Goal: Task Accomplishment & Management: Complete application form

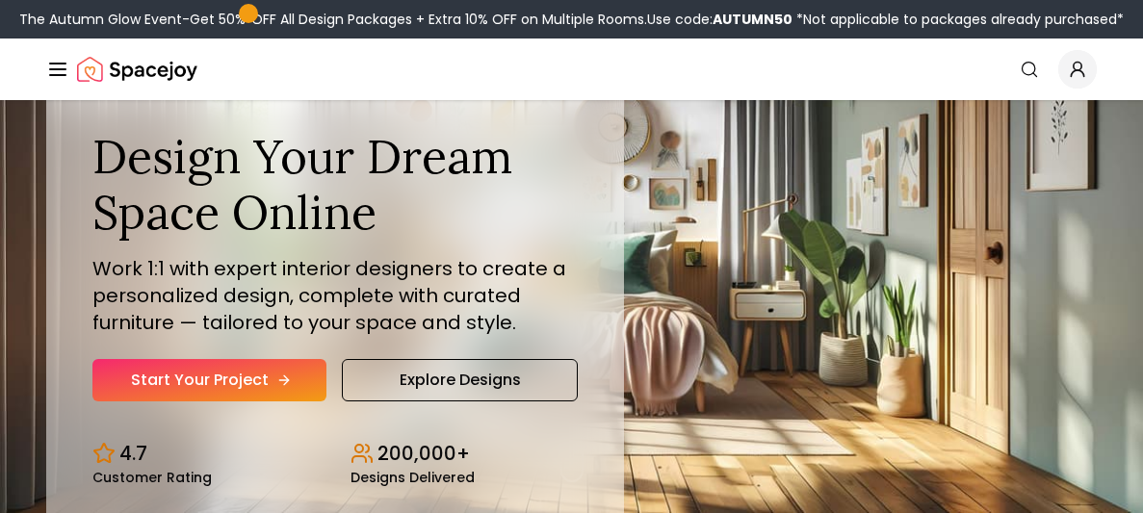
click at [211, 381] on link "Start Your Project" at bounding box center [209, 380] width 234 height 42
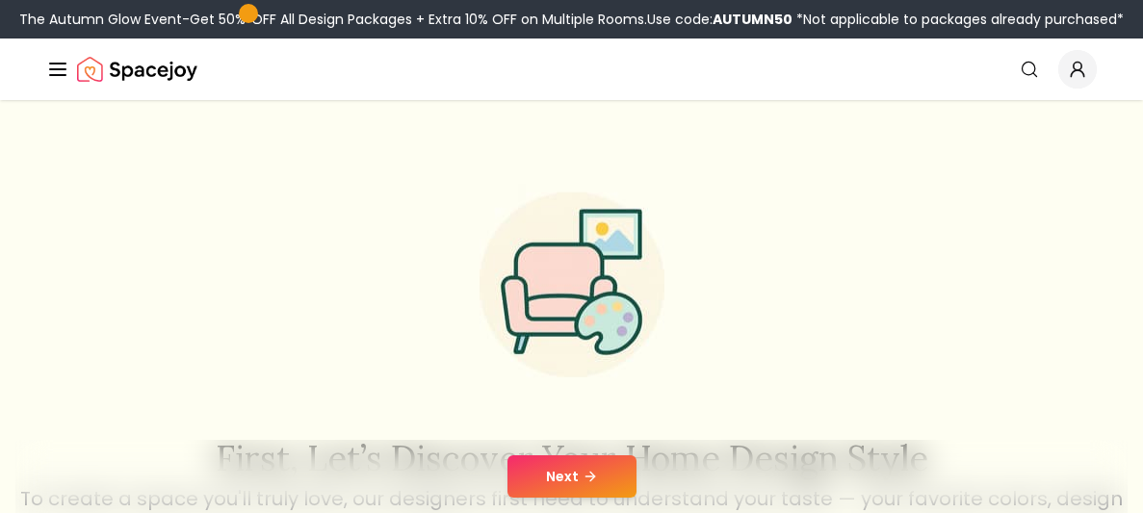
click at [555, 456] on button "Next" at bounding box center [571, 476] width 129 height 42
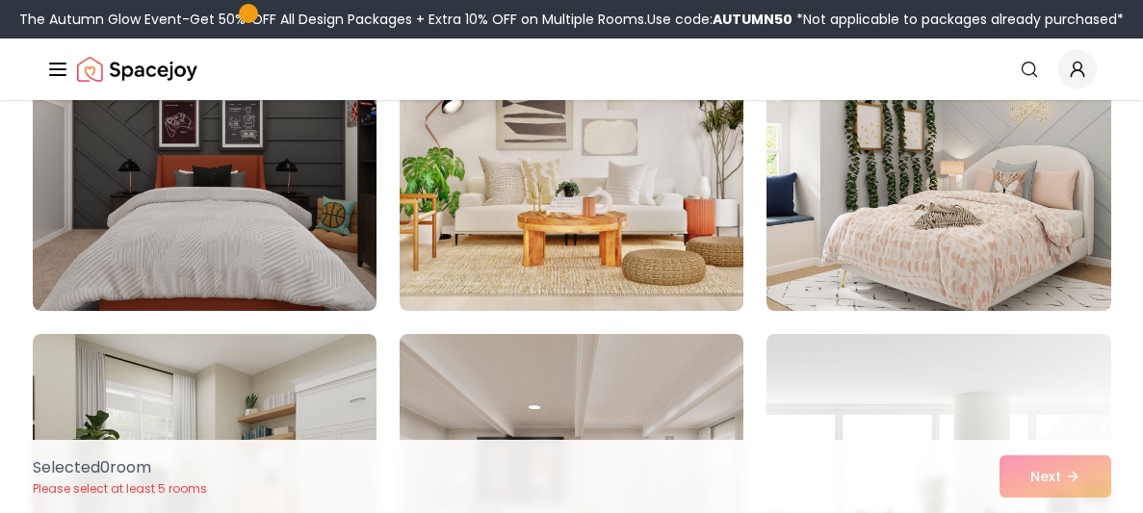
scroll to position [9204, 0]
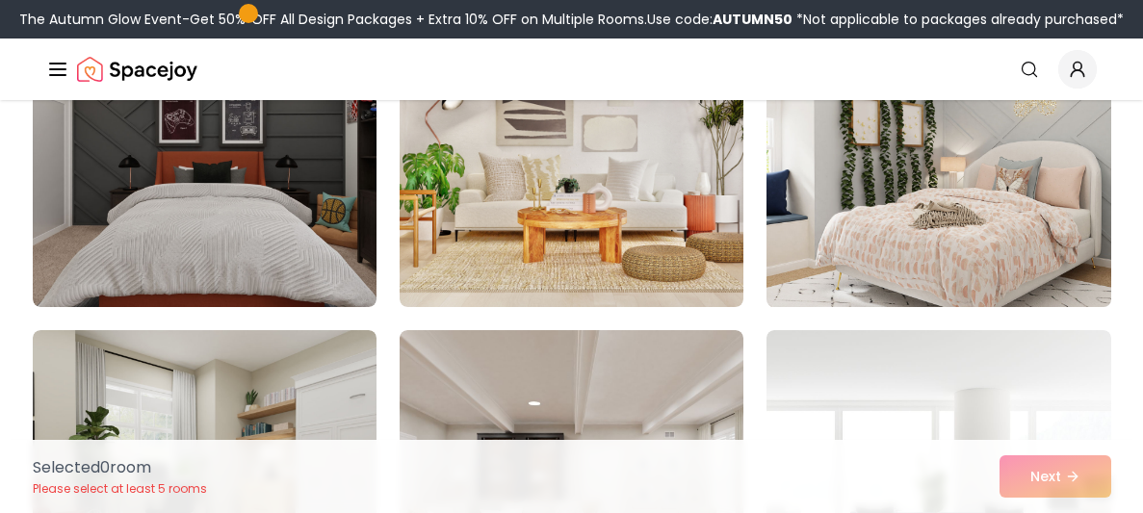
click at [866, 219] on img at bounding box center [938, 152] width 361 height 323
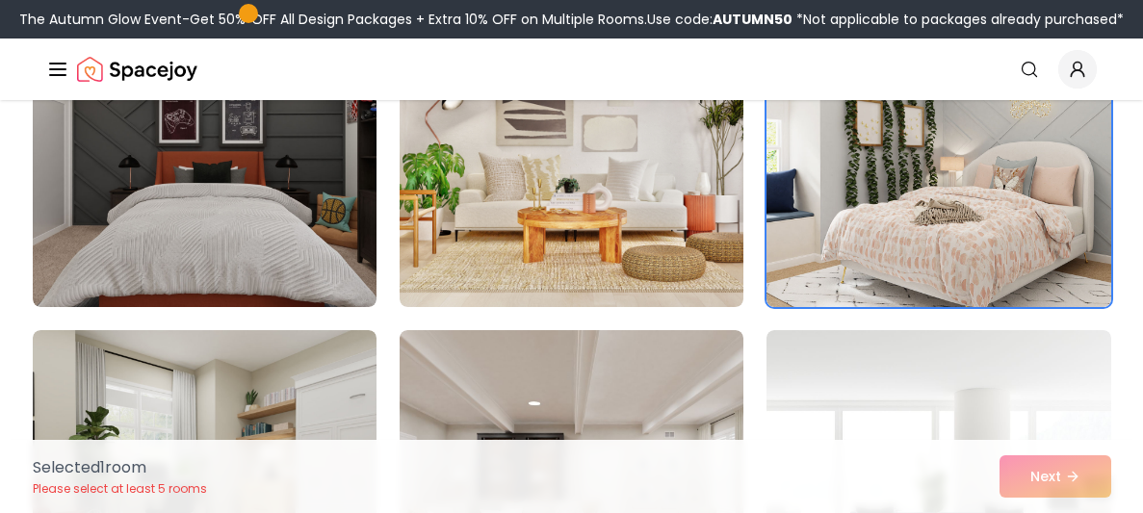
click at [1066, 473] on div "Selected 1 room Please select at least 5 rooms Next" at bounding box center [571, 476] width 1109 height 73
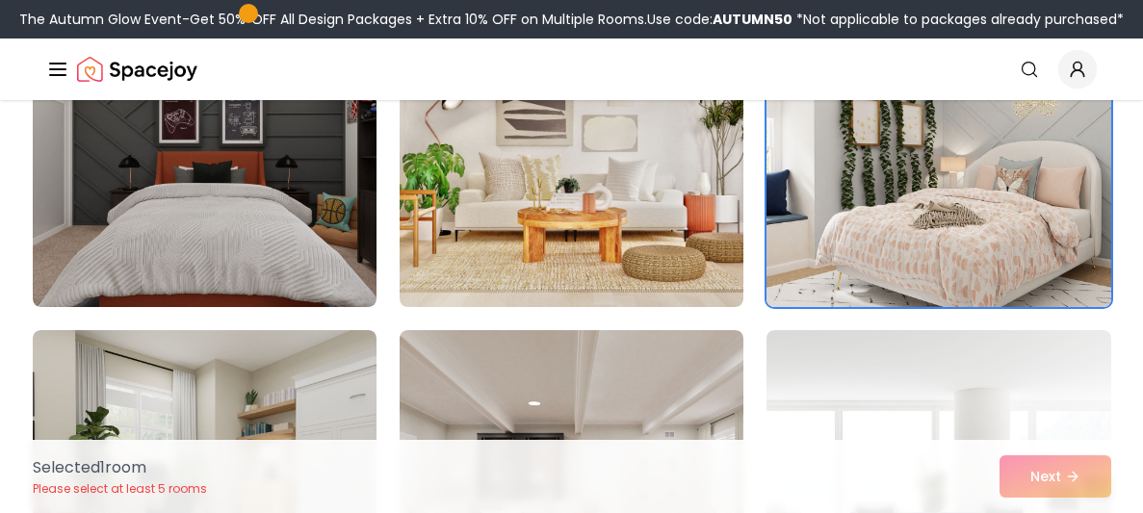
click at [981, 197] on img at bounding box center [938, 152] width 361 height 323
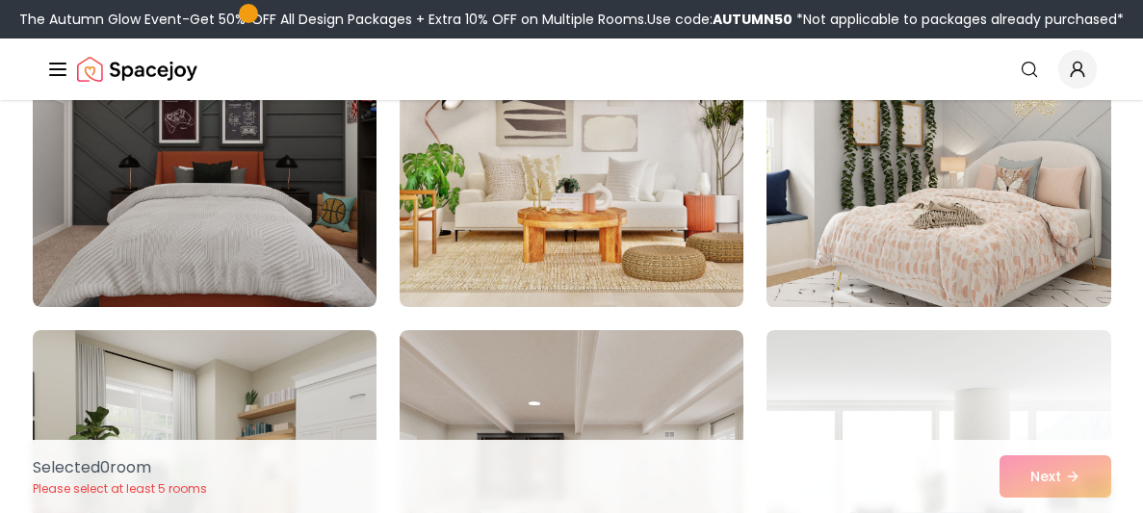
click at [981, 197] on img at bounding box center [938, 152] width 361 height 323
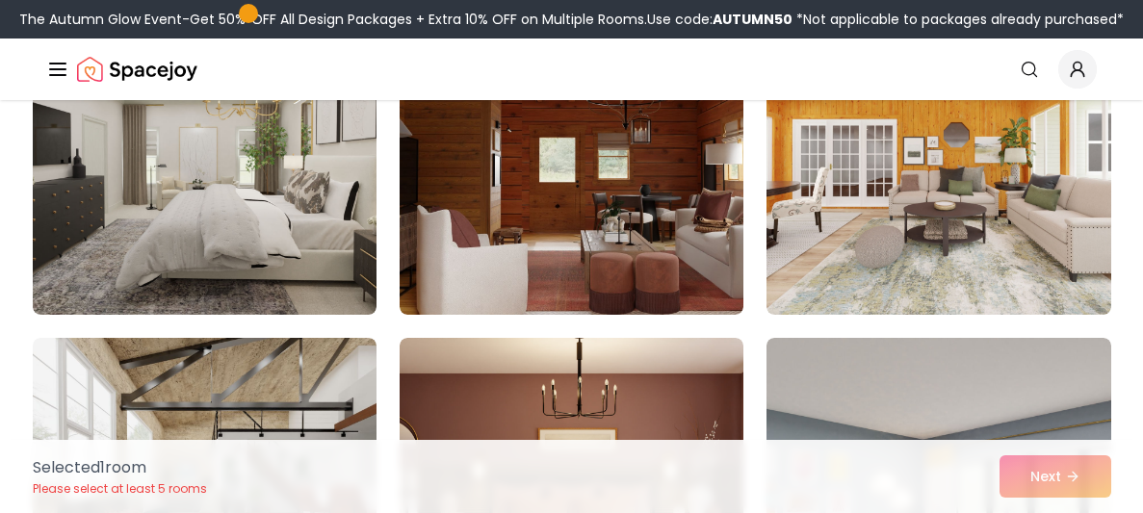
scroll to position [10191, 0]
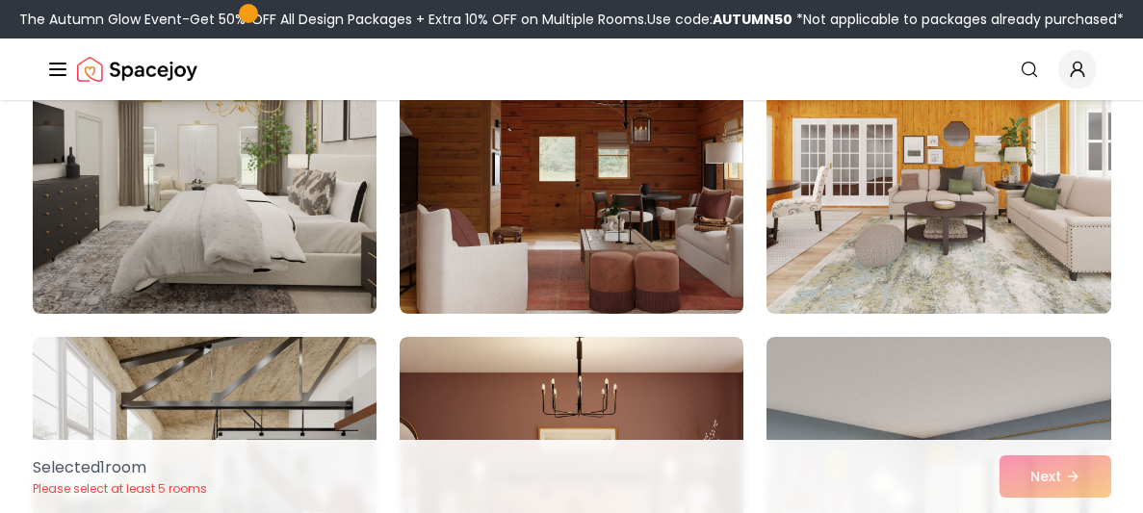
click at [245, 232] on img at bounding box center [204, 159] width 361 height 323
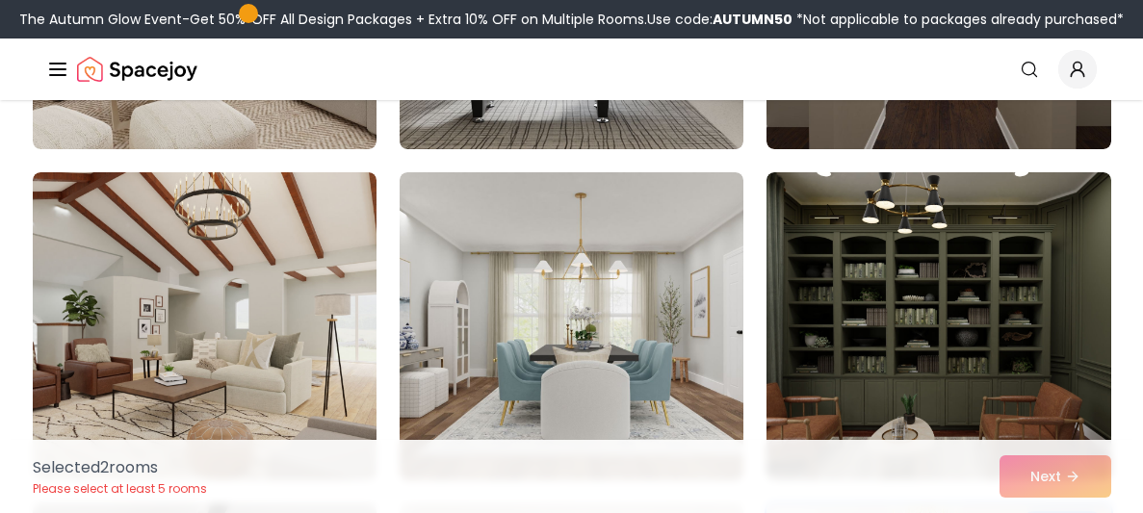
scroll to position [8651, 0]
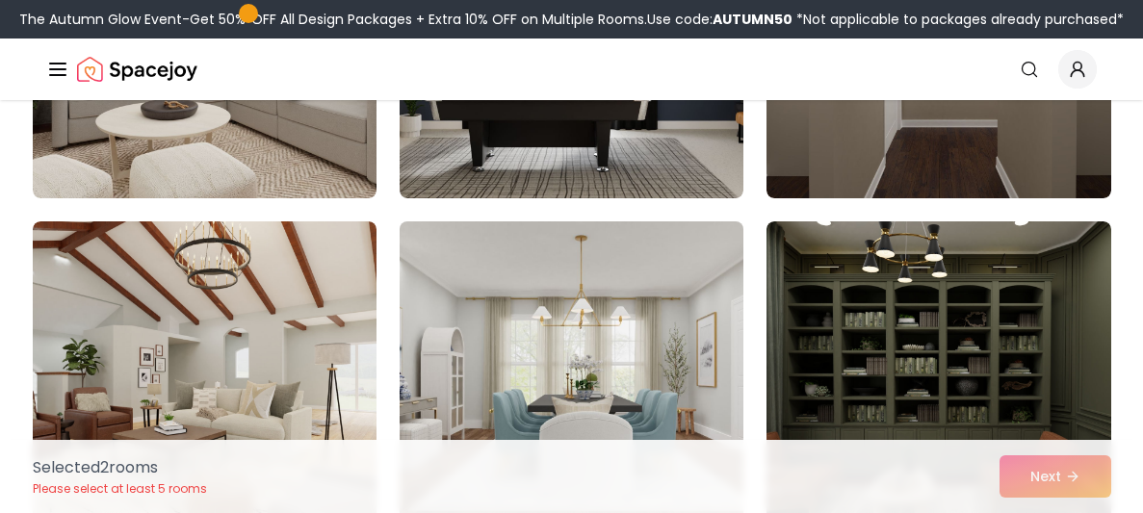
click at [532, 312] on img at bounding box center [571, 375] width 361 height 323
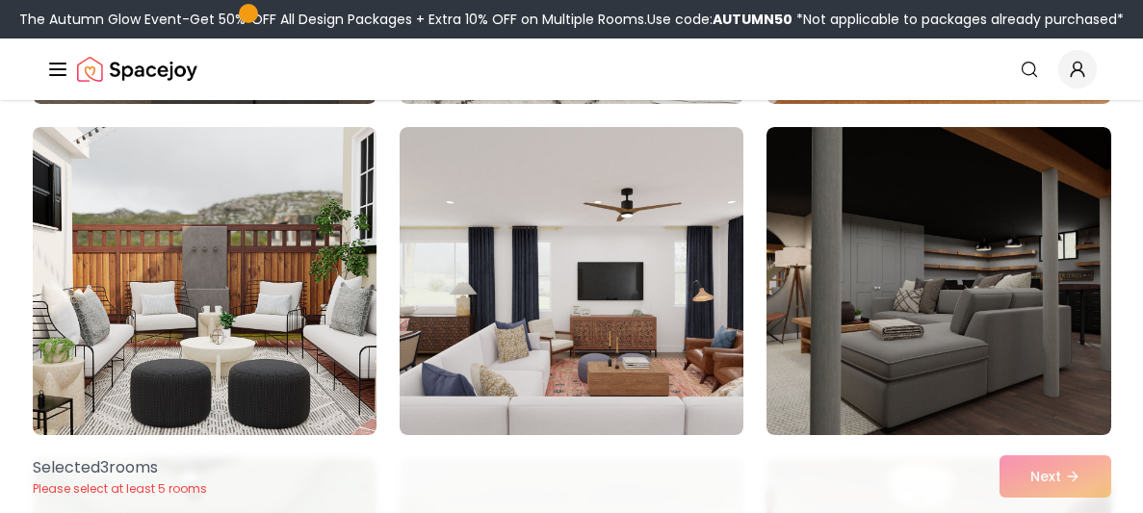
scroll to position [5762, 0]
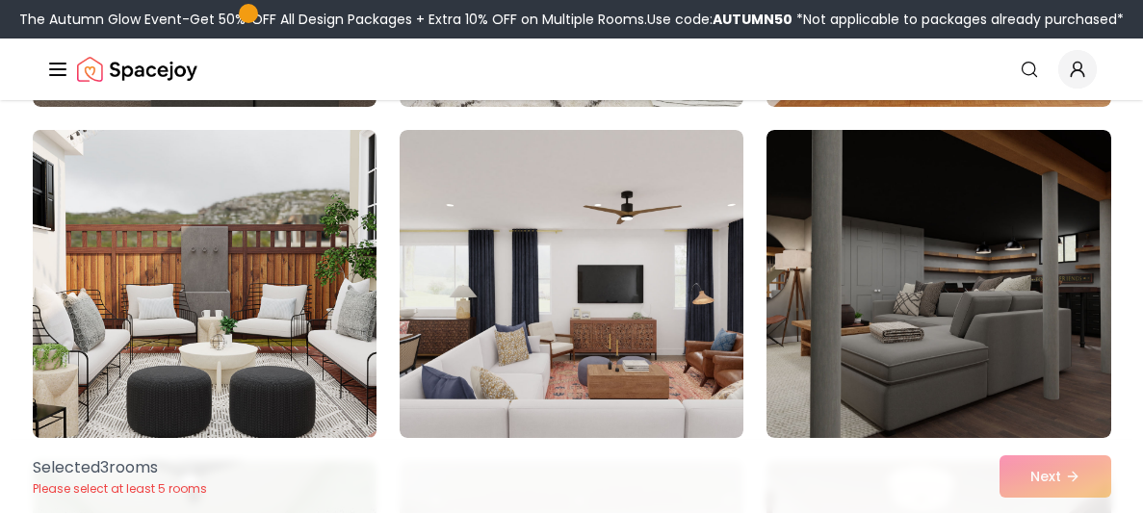
click at [198, 254] on img at bounding box center [204, 283] width 361 height 323
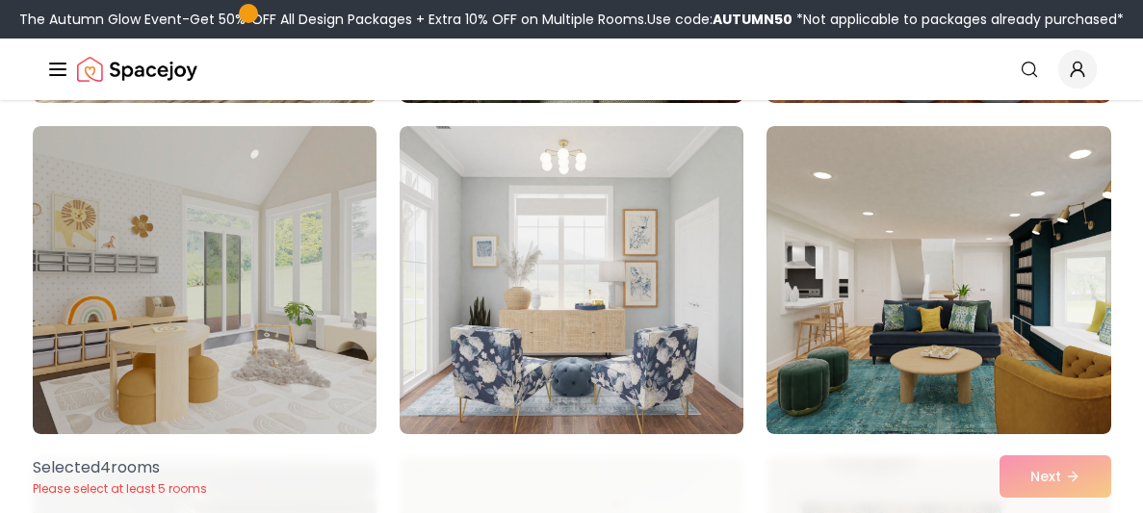
scroll to position [5099, 0]
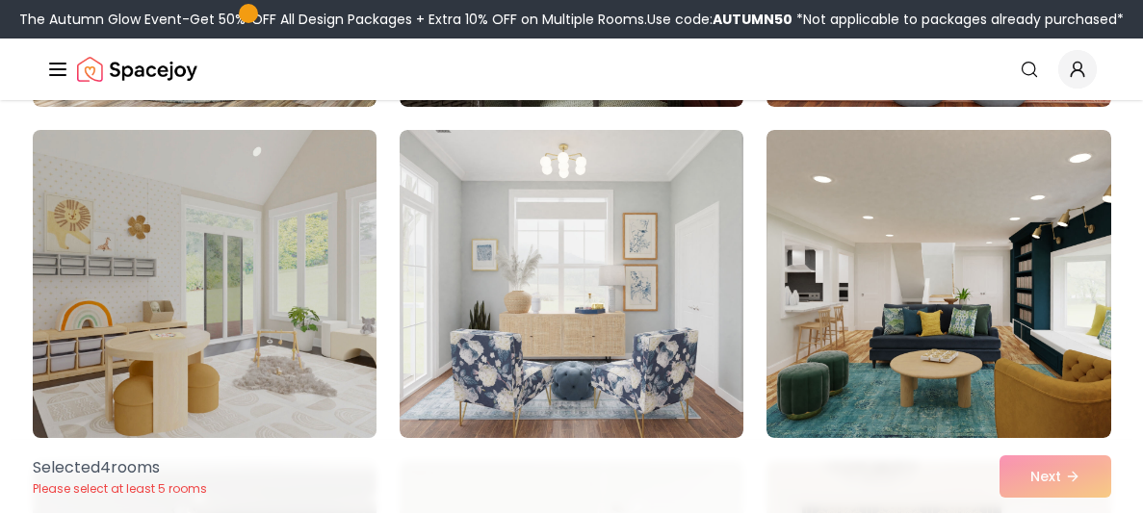
click at [328, 308] on img at bounding box center [204, 283] width 361 height 323
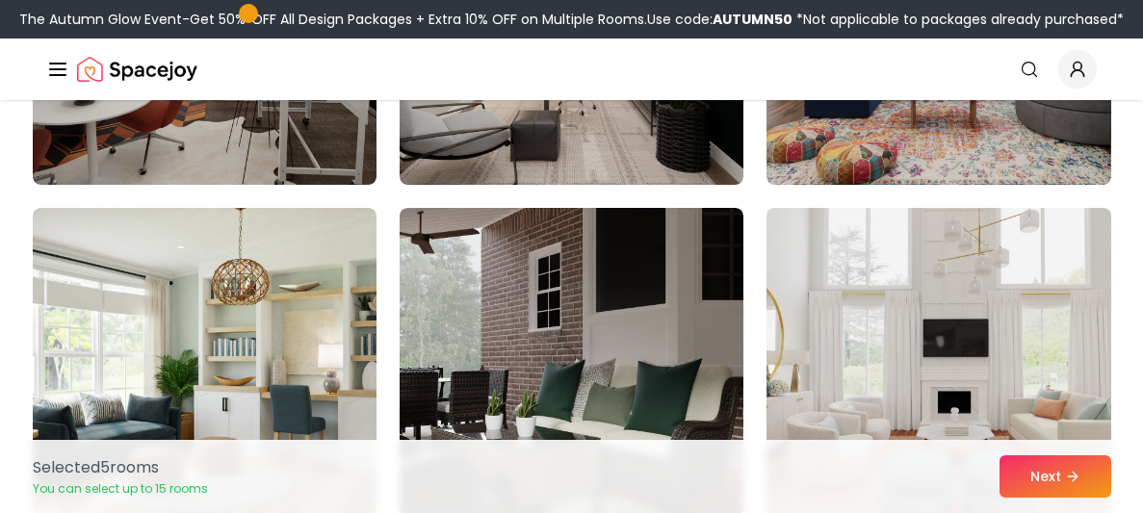
scroll to position [4761, 0]
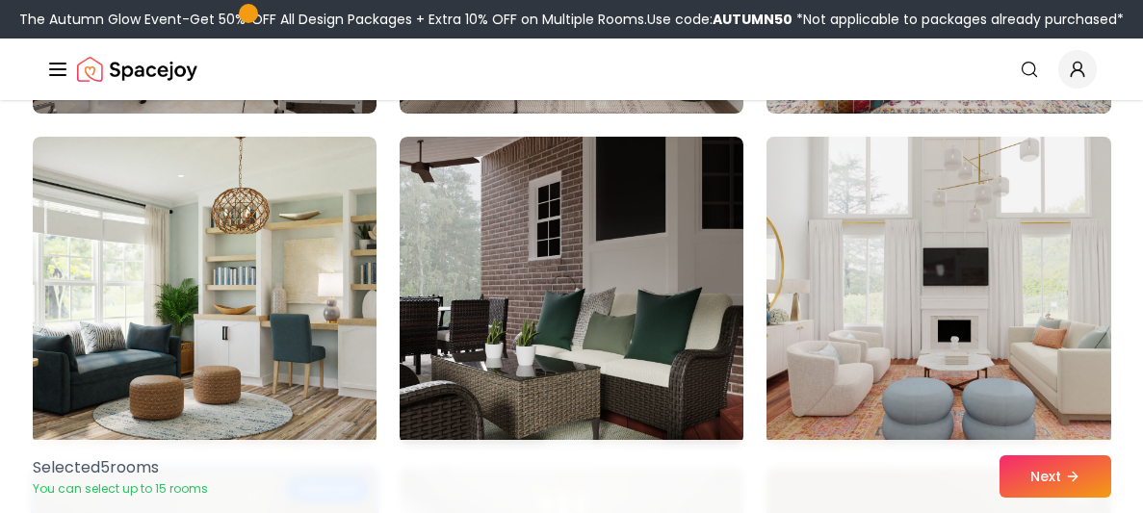
click at [938, 269] on img at bounding box center [938, 290] width 361 height 323
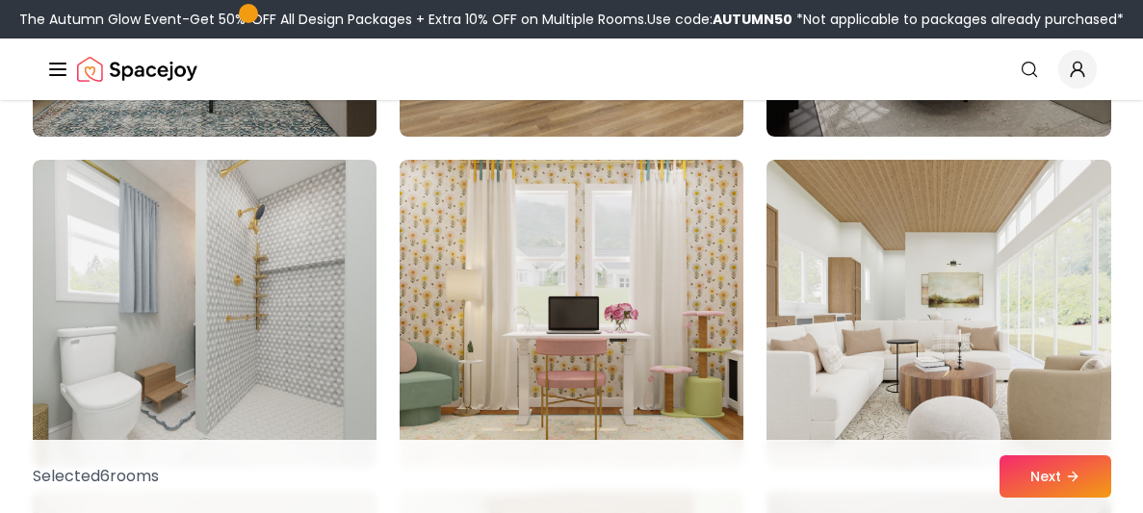
scroll to position [3742, 0]
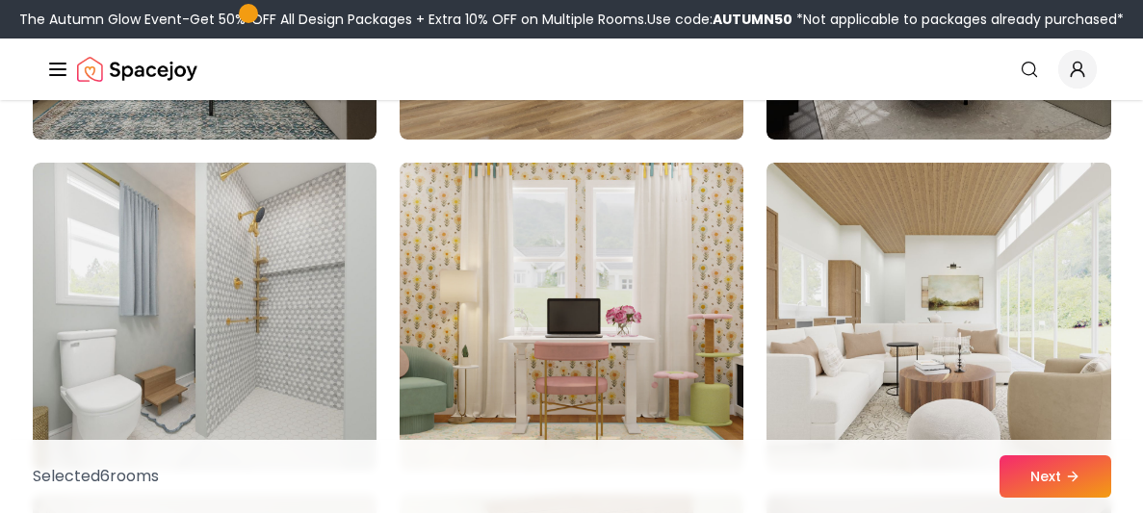
click at [637, 247] on img at bounding box center [571, 316] width 361 height 323
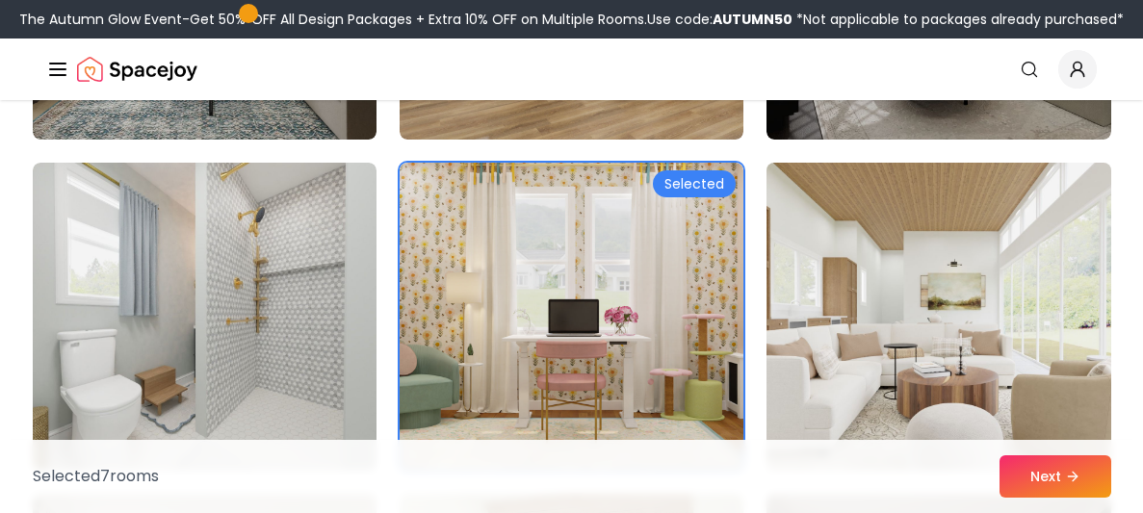
click at [1016, 404] on img at bounding box center [938, 316] width 361 height 323
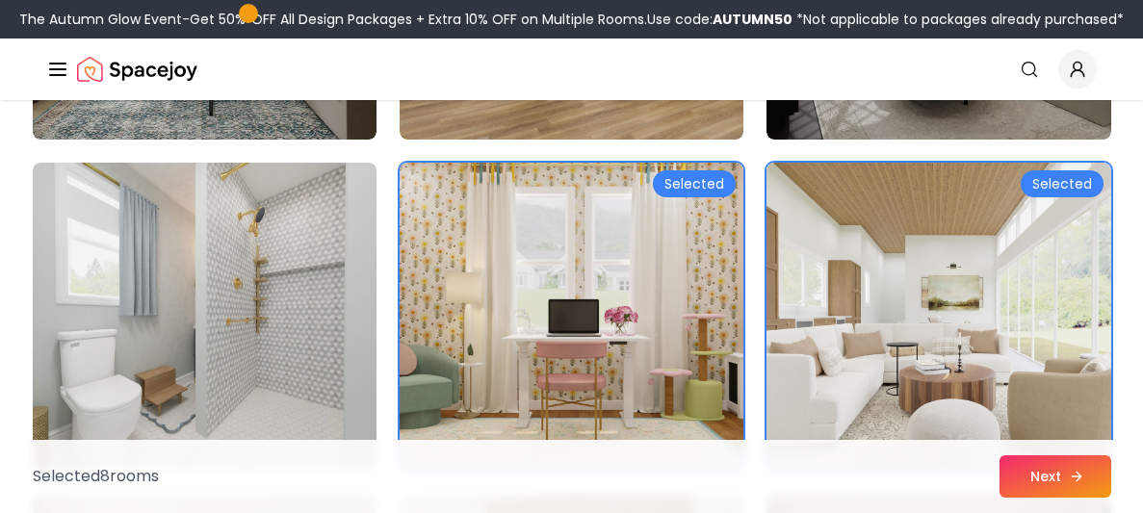
click at [1040, 489] on button "Next" at bounding box center [1055, 476] width 112 height 42
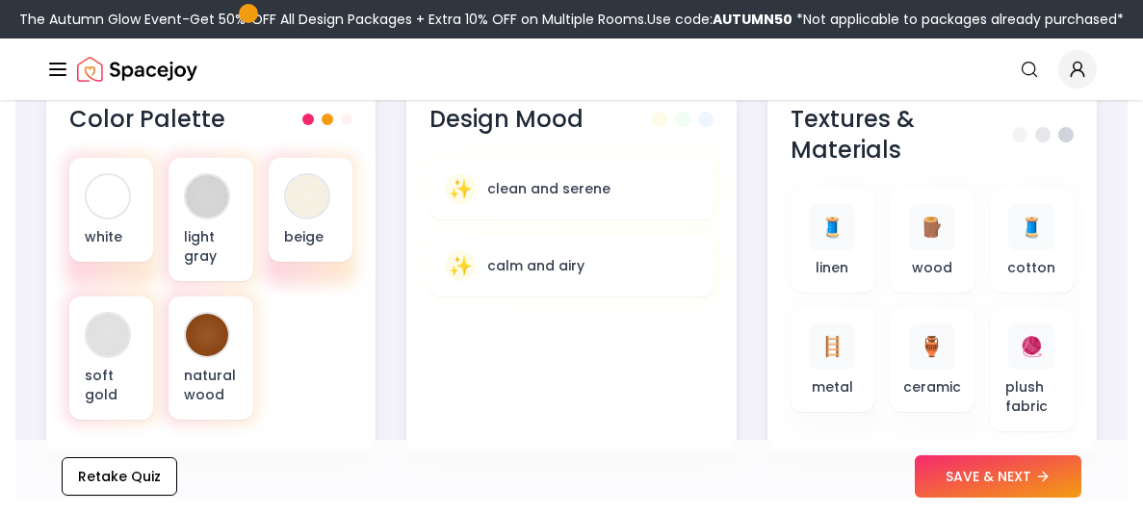
scroll to position [818, 0]
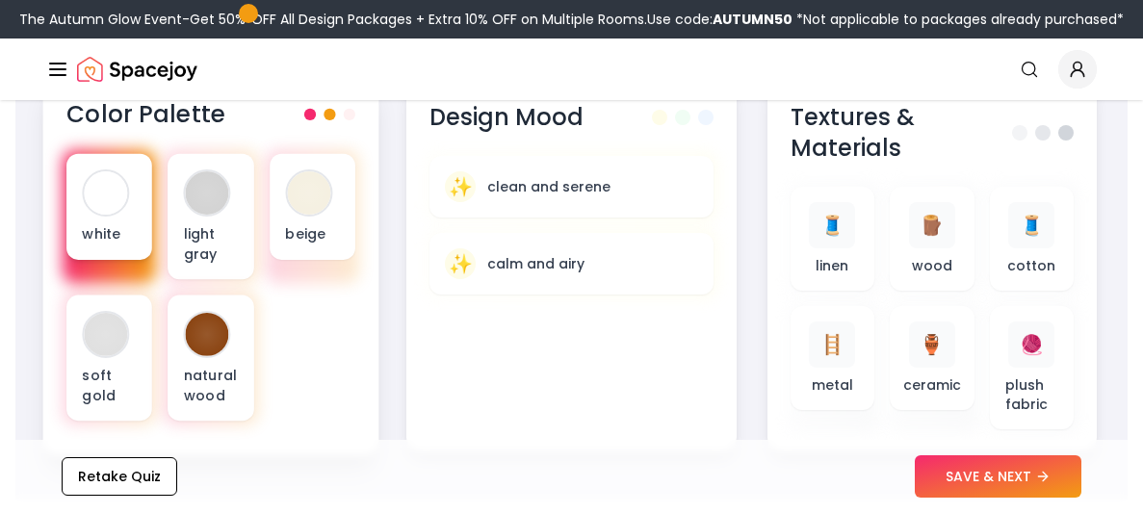
click at [87, 228] on p "white" at bounding box center [109, 233] width 55 height 19
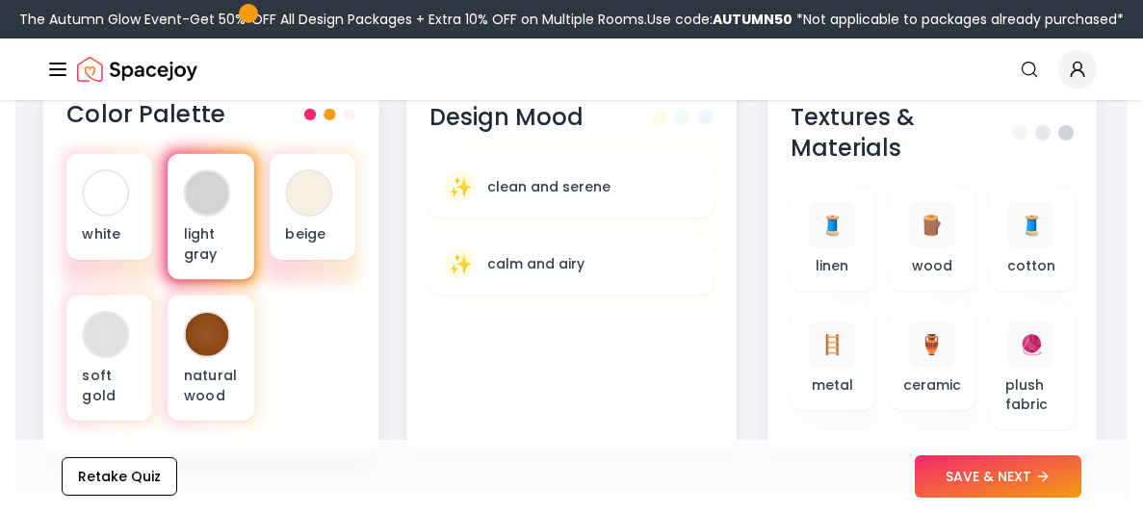
click at [189, 222] on div "light gray" at bounding box center [211, 217] width 86 height 126
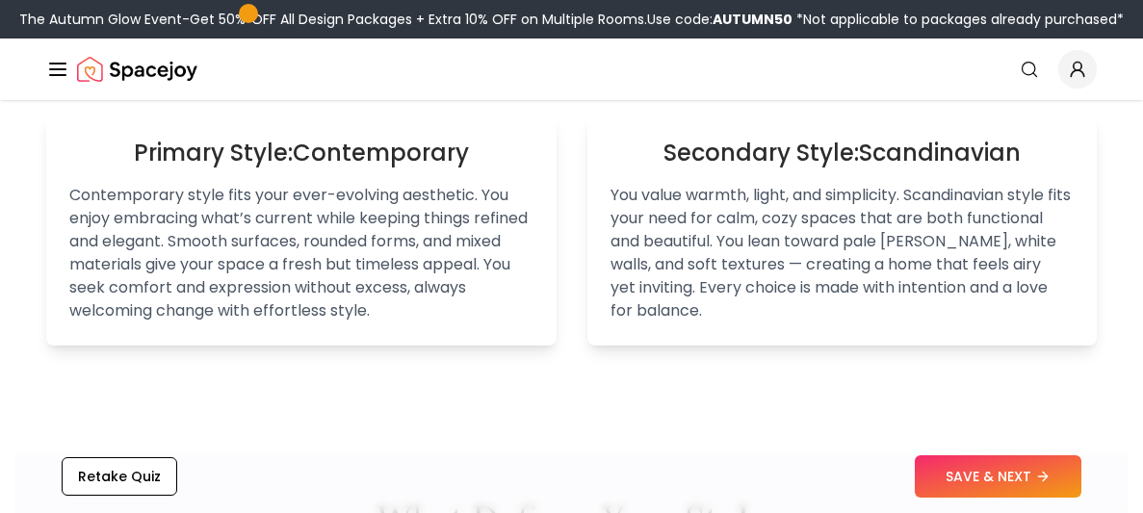
scroll to position [0, 0]
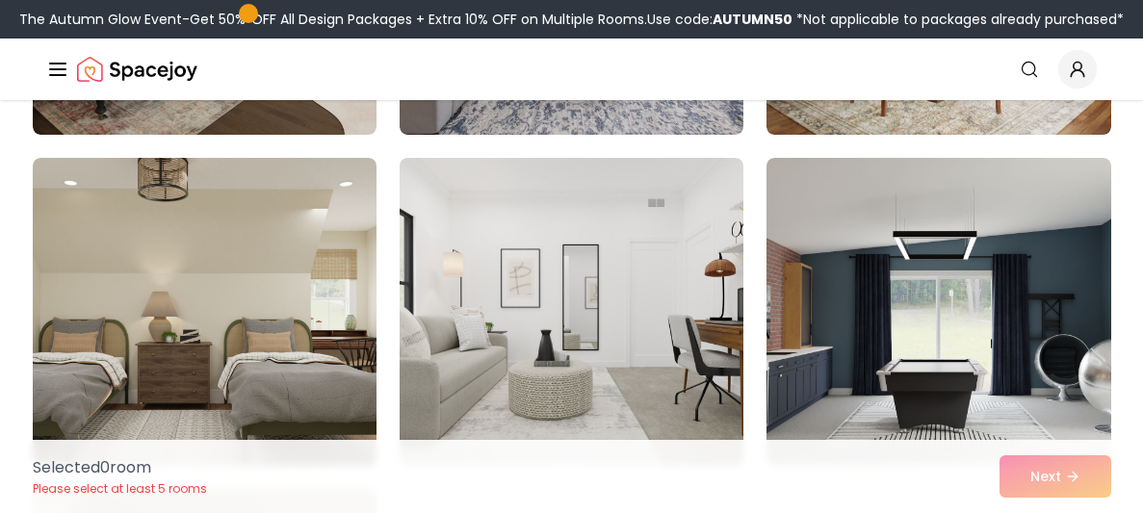
scroll to position [2802, 0]
